Goal: Information Seeking & Learning: Learn about a topic

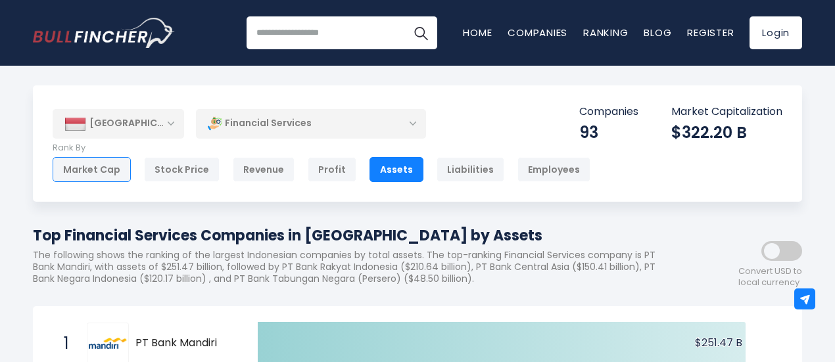
click at [116, 170] on div "Market Cap" at bounding box center [92, 169] width 78 height 25
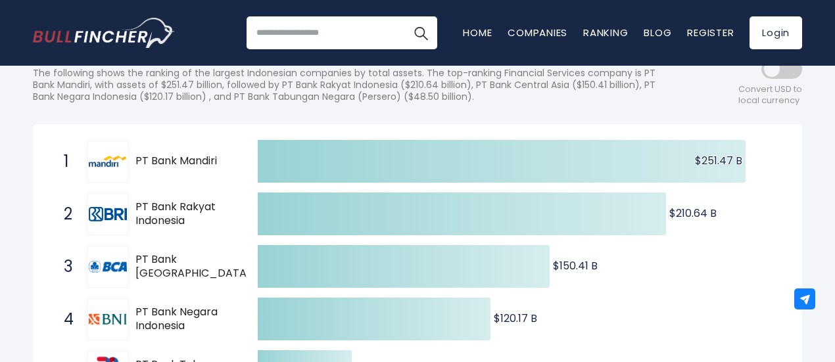
scroll to position [72, 0]
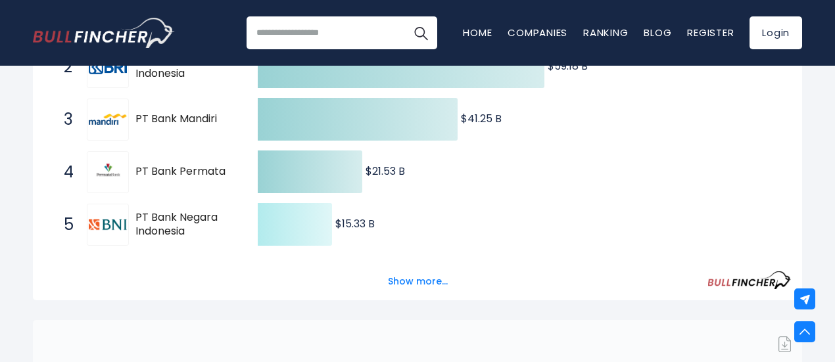
scroll to position [332, 0]
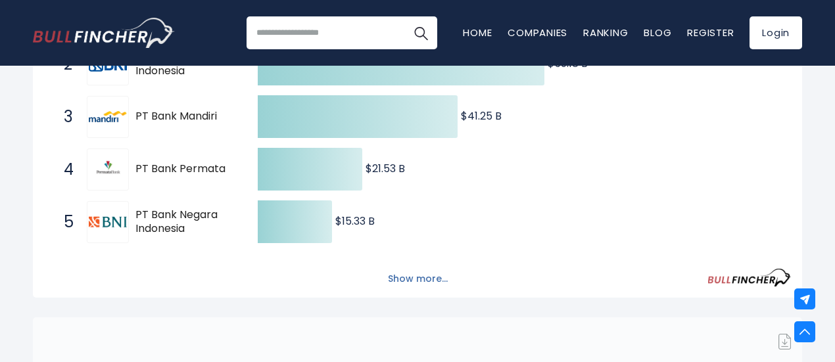
click at [407, 282] on button "Show more..." at bounding box center [418, 279] width 76 height 22
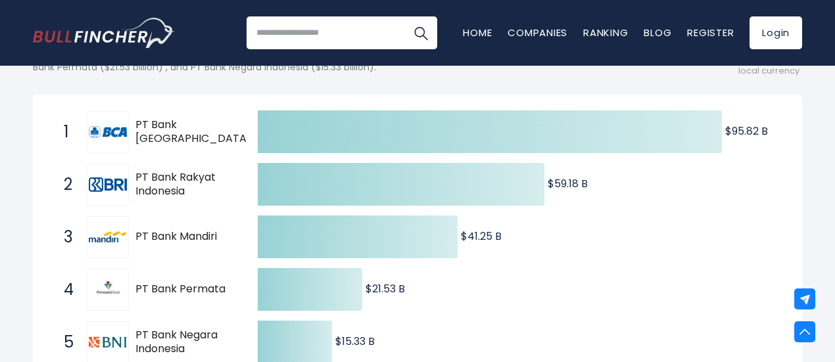
scroll to position [0, 0]
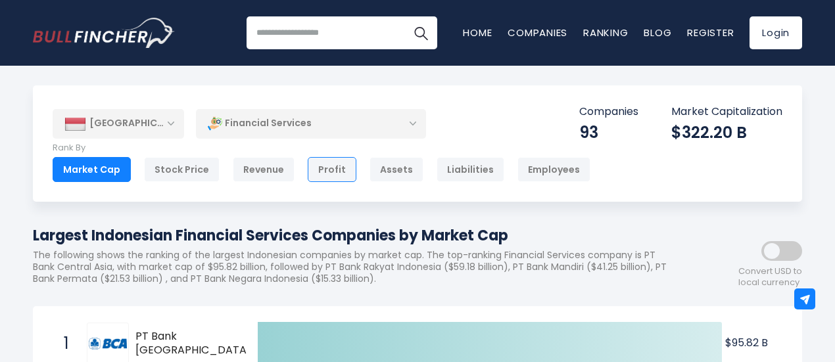
click at [325, 171] on div "Profit" at bounding box center [332, 169] width 49 height 25
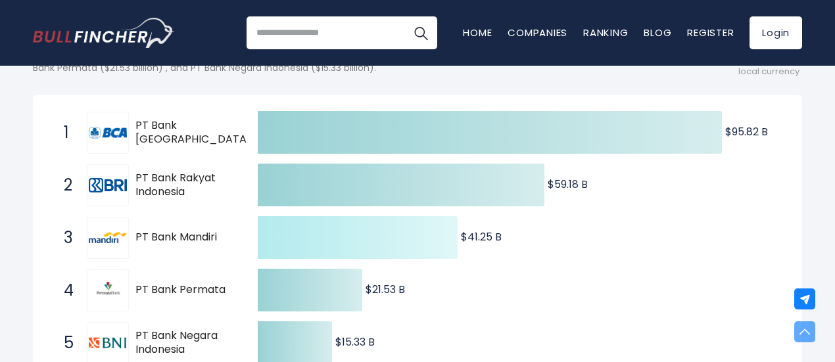
scroll to position [212, 0]
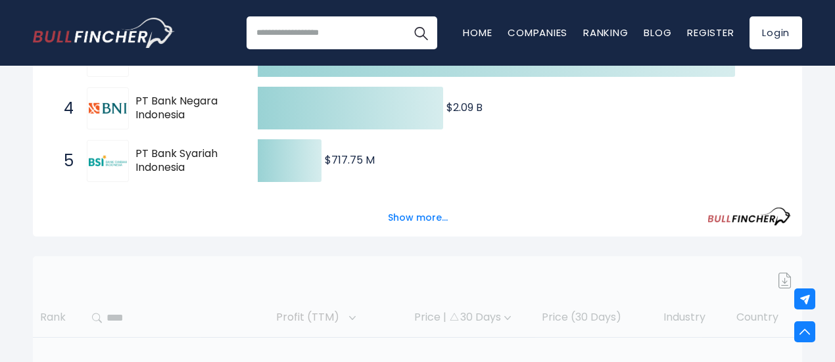
scroll to position [394, 0]
click at [414, 228] on button "Show more..." at bounding box center [418, 218] width 76 height 22
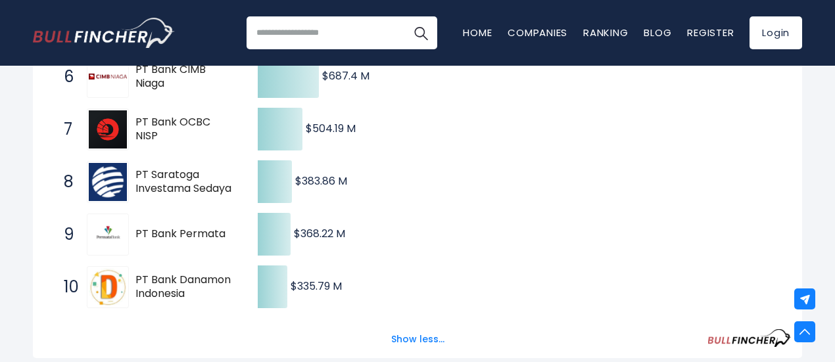
scroll to position [544, 0]
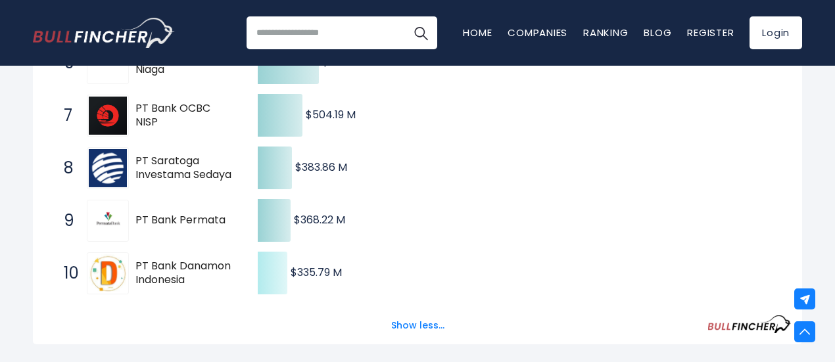
click at [322, 280] on text "$335.79 M ​ $335.79 M" at bounding box center [316, 272] width 51 height 15
drag, startPoint x: 349, startPoint y: 289, endPoint x: 288, endPoint y: 291, distance: 60.5
click at [288, 291] on icon "Created with Highcharts 12.1.2 $5.7 B ​ $5.7 B $5.67 B ​ $5.67 B $5.37 B ​ $5.3…" at bounding box center [417, 37] width 747 height 526
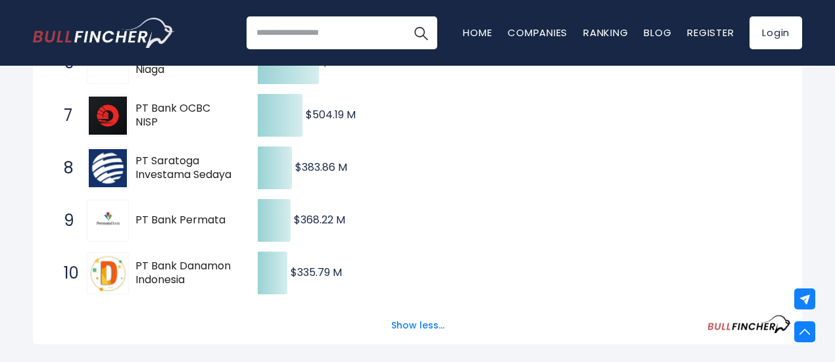
drag, startPoint x: 288, startPoint y: 291, endPoint x: 400, endPoint y: 298, distance: 112.1
click at [400, 298] on icon "Created with Highcharts 12.1.2 $5.7 B ​ $5.7 B $5.67 B ​ $5.67 B $5.37 B ​ $5.3…" at bounding box center [417, 37] width 747 height 526
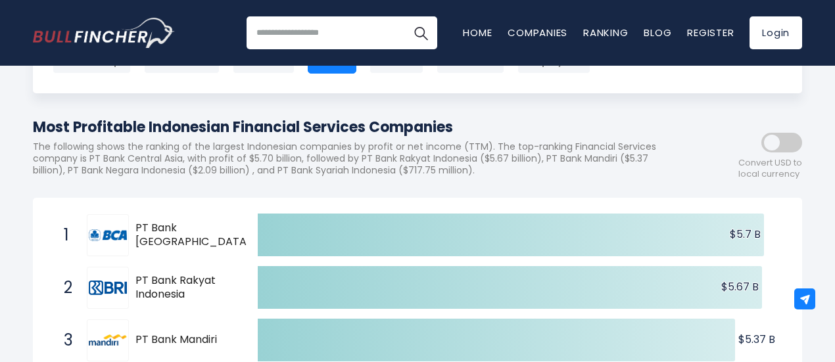
scroll to position [0, 0]
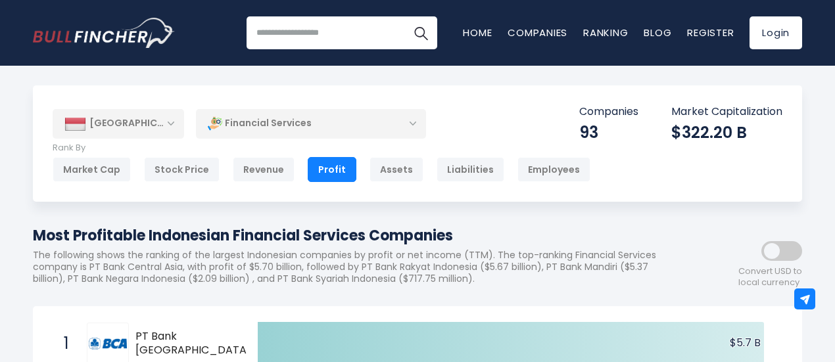
click at [143, 115] on div "[GEOGRAPHIC_DATA]" at bounding box center [119, 123] width 132 height 29
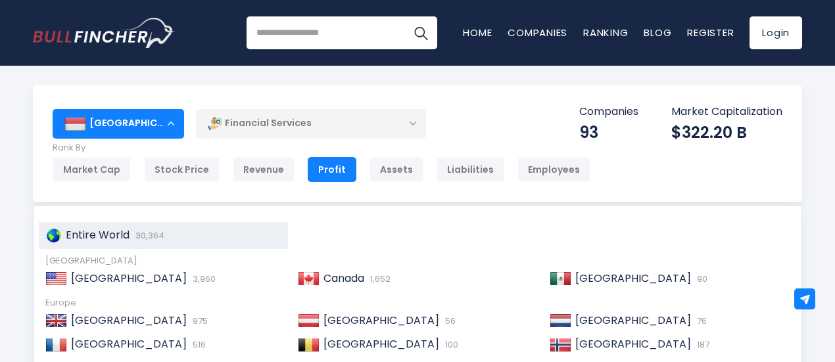
click at [116, 245] on div "Entire World 30,364" at bounding box center [163, 235] width 249 height 27
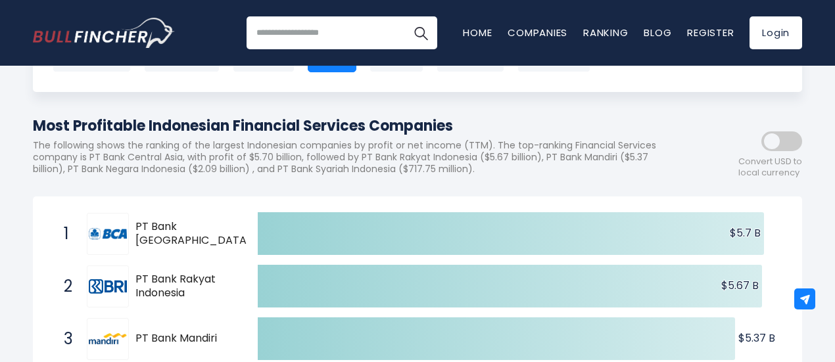
scroll to position [118, 0]
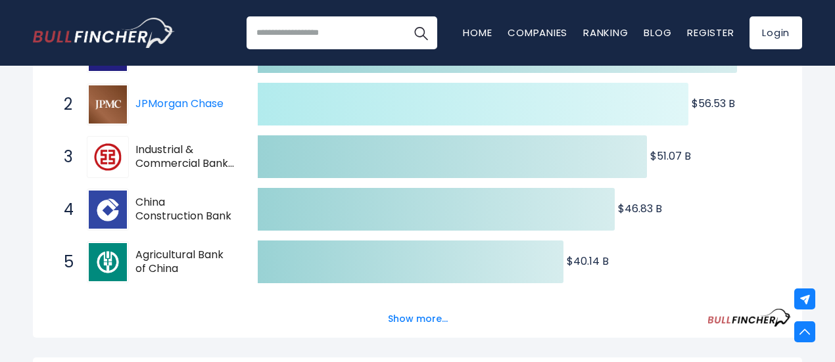
scroll to position [293, 0]
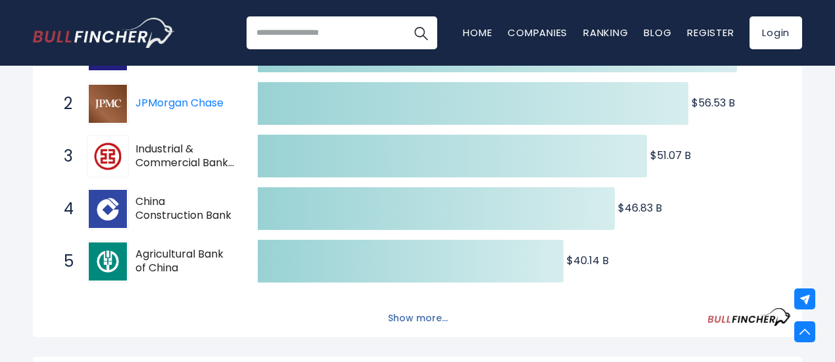
click at [435, 327] on button "Show more..." at bounding box center [418, 319] width 76 height 22
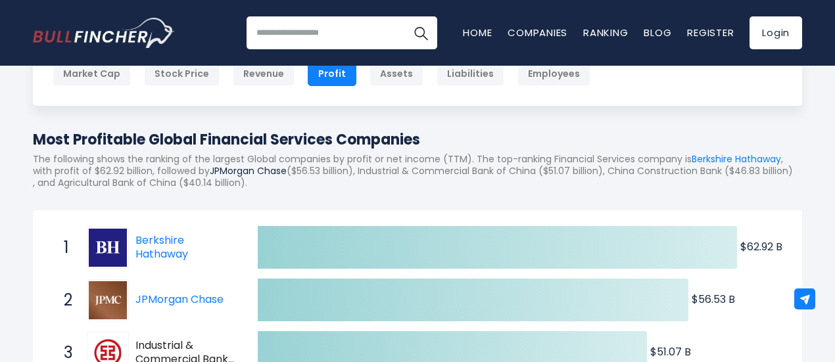
scroll to position [99, 0]
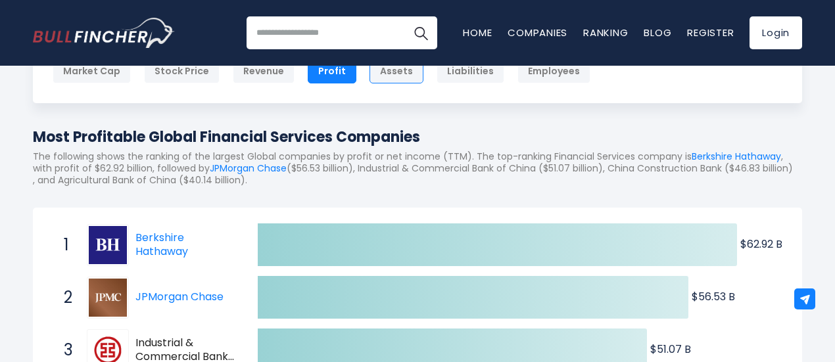
click at [387, 74] on div "Assets" at bounding box center [397, 71] width 54 height 25
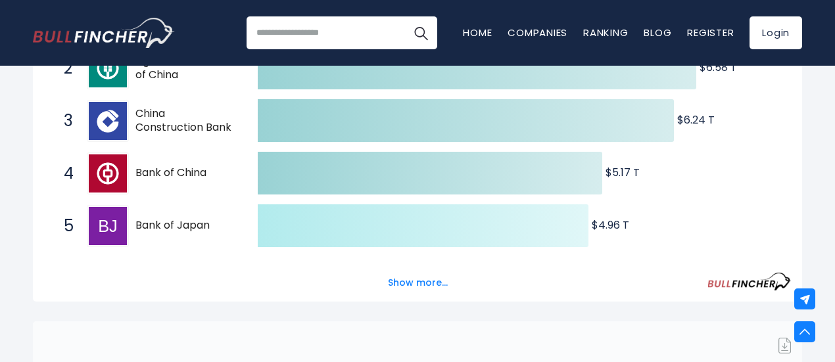
scroll to position [368, 0]
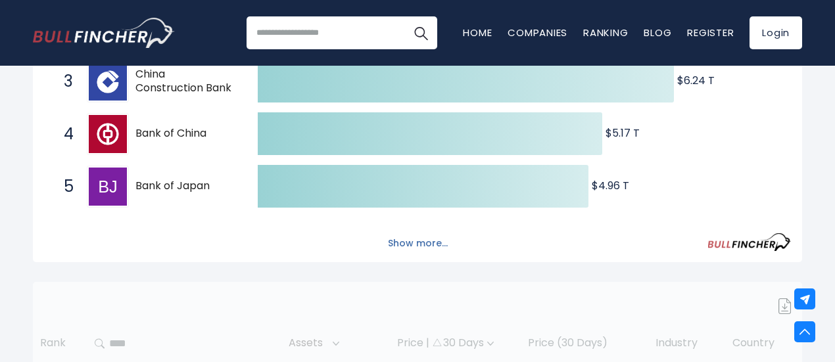
click at [408, 248] on button "Show more..." at bounding box center [418, 244] width 76 height 22
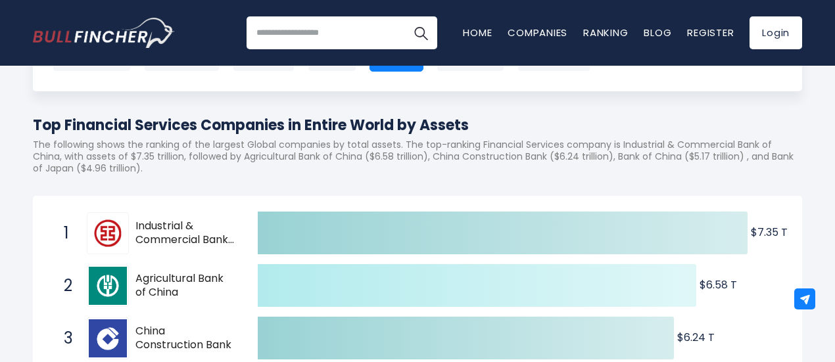
scroll to position [105, 0]
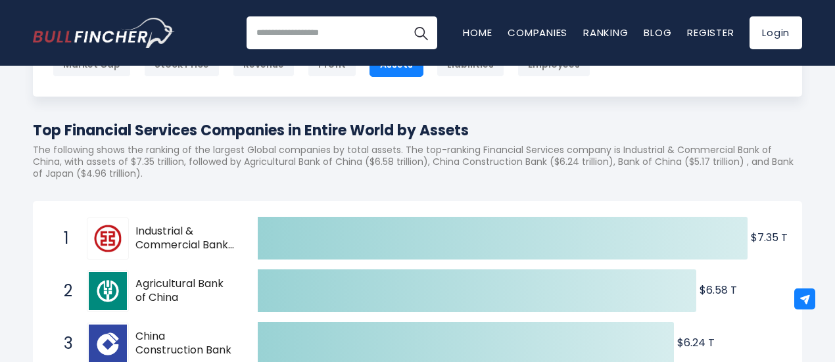
drag, startPoint x: 167, startPoint y: 243, endPoint x: 243, endPoint y: 245, distance: 76.3
click at [243, 245] on span "1 Industrial & Commercial Bank of China [DOMAIN_NAME]" at bounding box center [149, 238] width 197 height 49
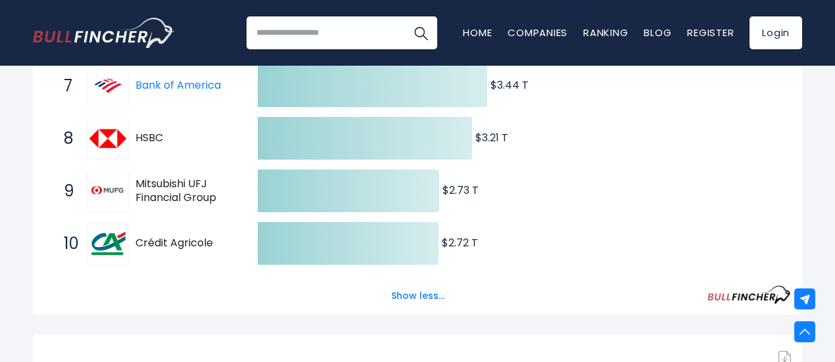
scroll to position [601, 0]
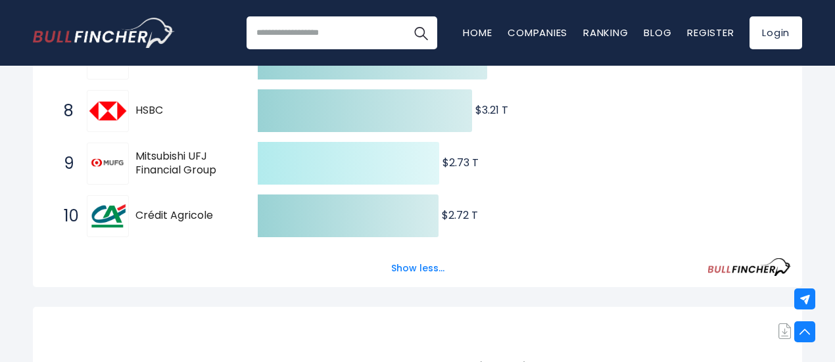
drag, startPoint x: 443, startPoint y: 165, endPoint x: 492, endPoint y: 166, distance: 49.4
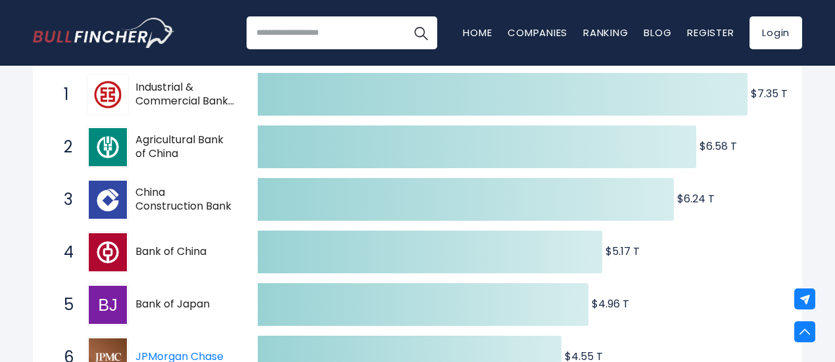
scroll to position [0, 0]
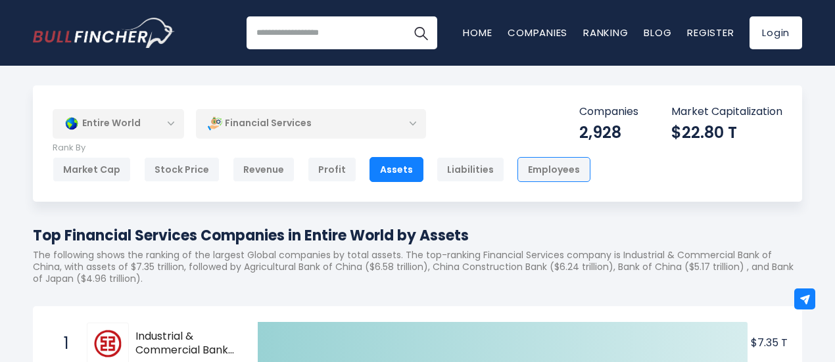
click at [539, 178] on div "Employees" at bounding box center [554, 169] width 73 height 25
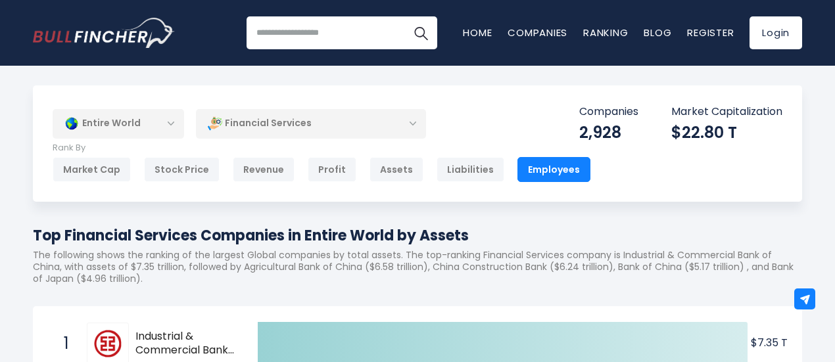
scroll to position [14, 0]
